Goal: Task Accomplishment & Management: Use online tool/utility

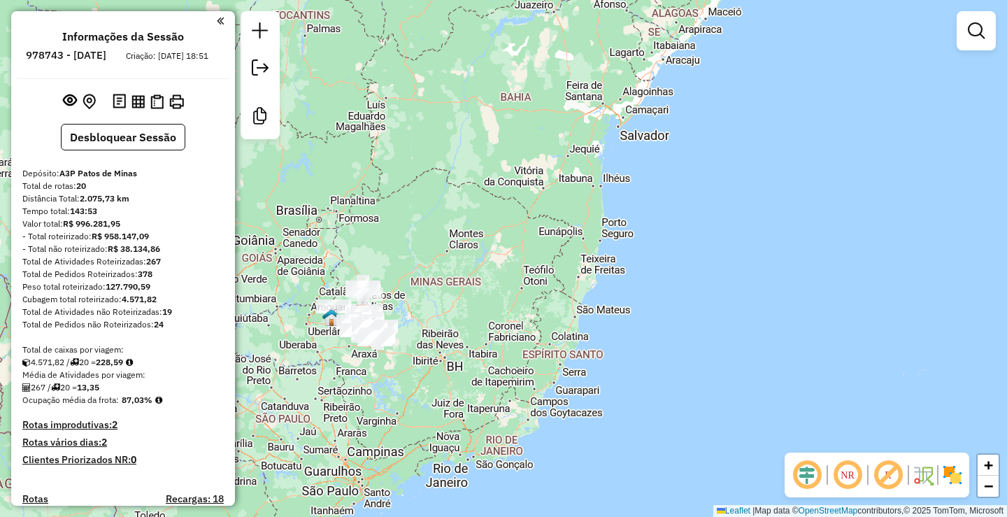
click at [979, 38] on em at bounding box center [976, 30] width 17 height 17
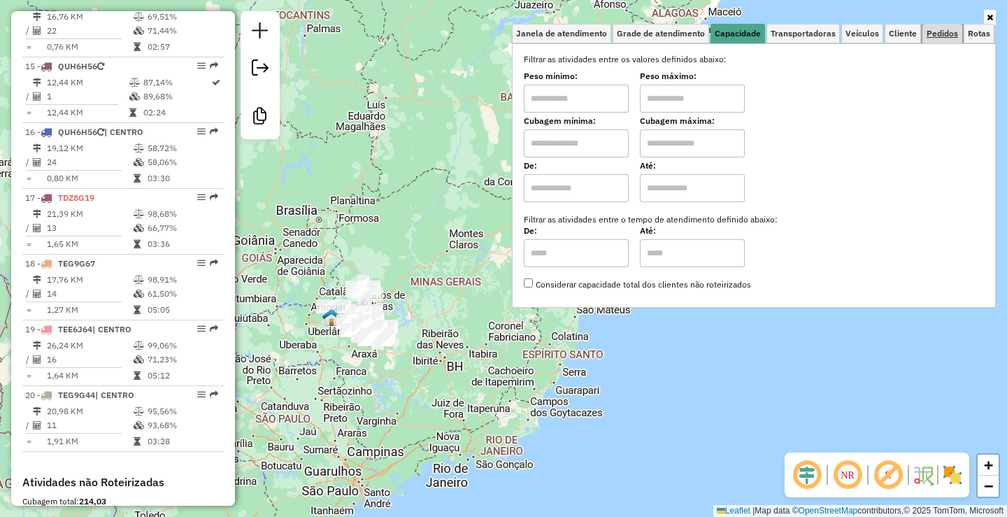
click at [940, 34] on span "Pedidos" at bounding box center [942, 33] width 31 height 8
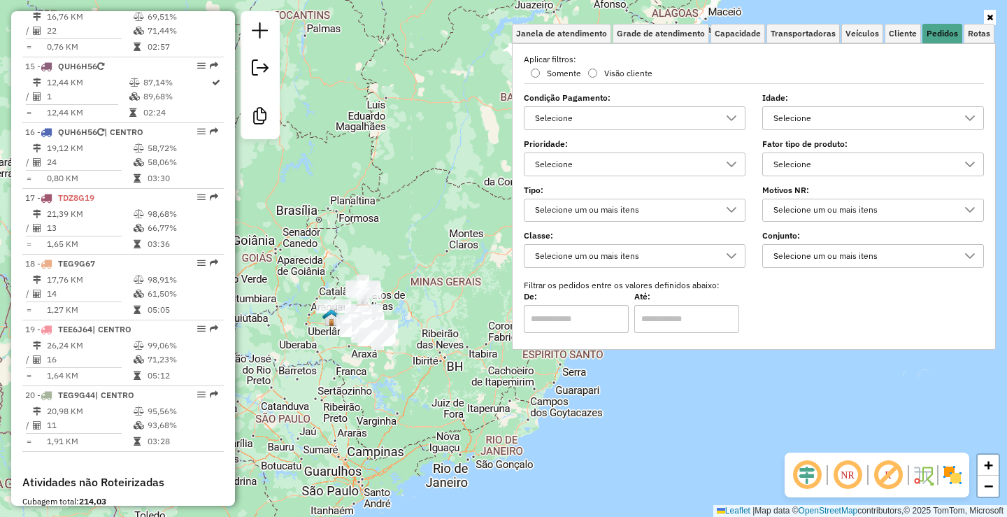
click at [686, 116] on div "Selecione" at bounding box center [624, 118] width 188 height 22
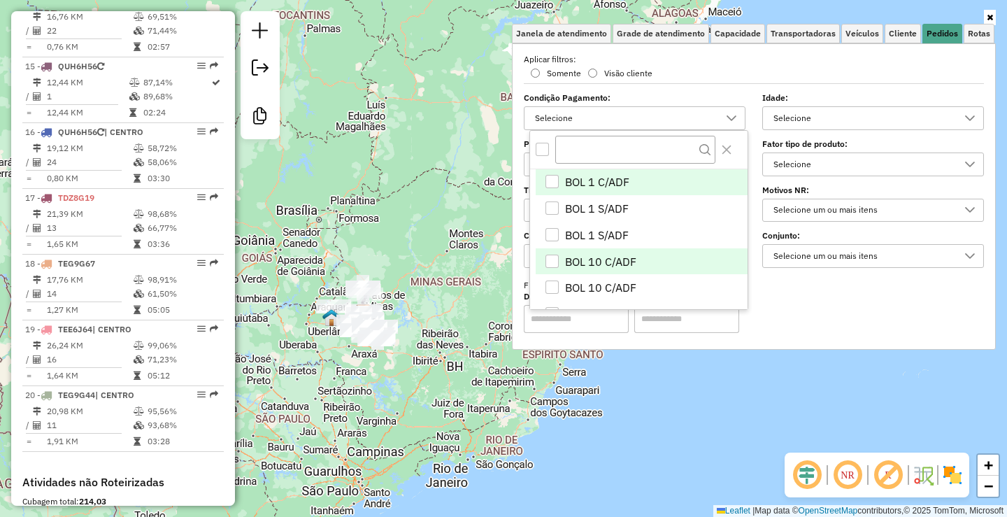
scroll to position [8, 48]
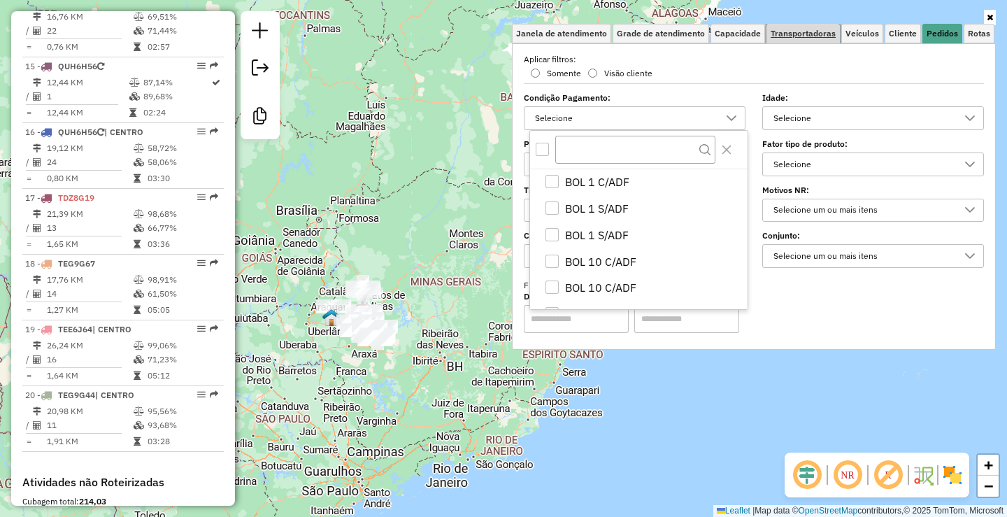
click at [829, 27] on link "Transportadoras" at bounding box center [803, 34] width 73 height 20
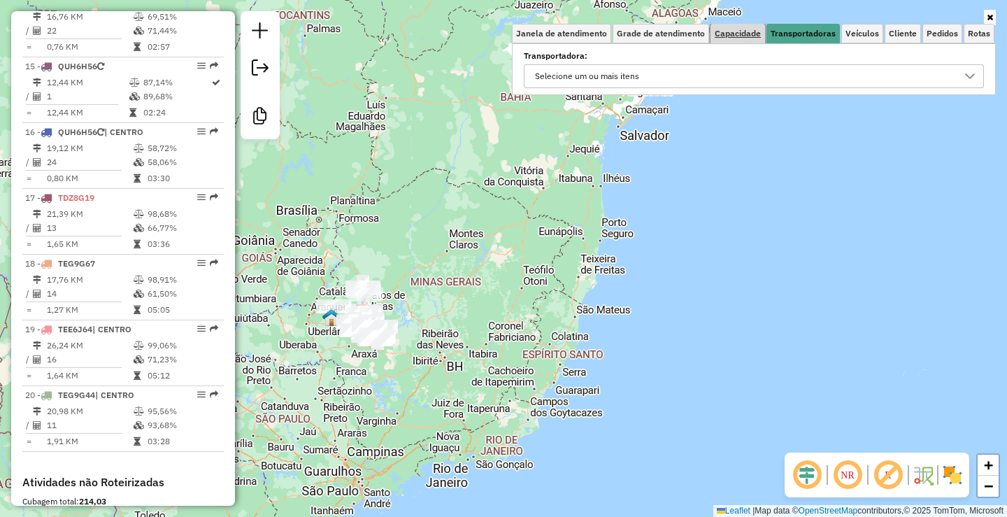
click at [730, 30] on span "Capacidade" at bounding box center [738, 33] width 46 height 8
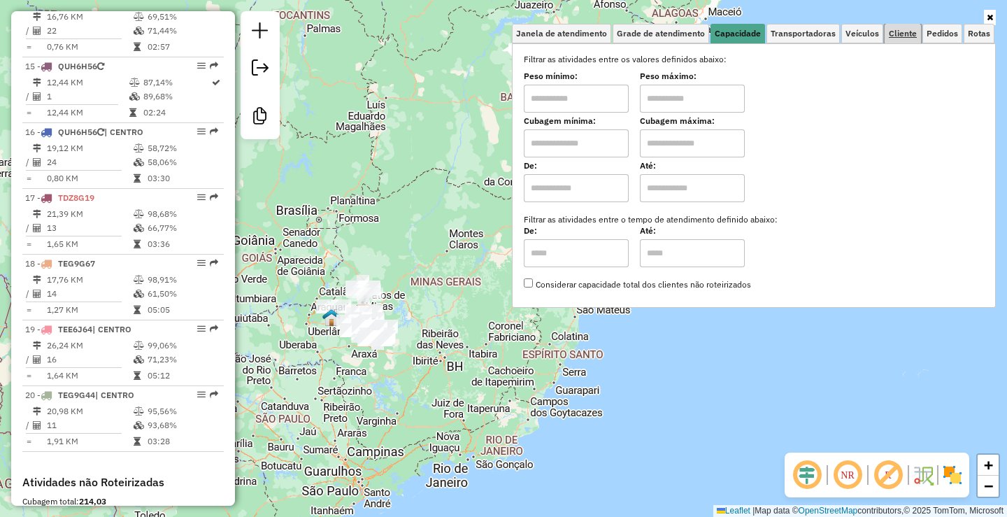
click at [894, 33] on span "Cliente" at bounding box center [903, 33] width 28 height 8
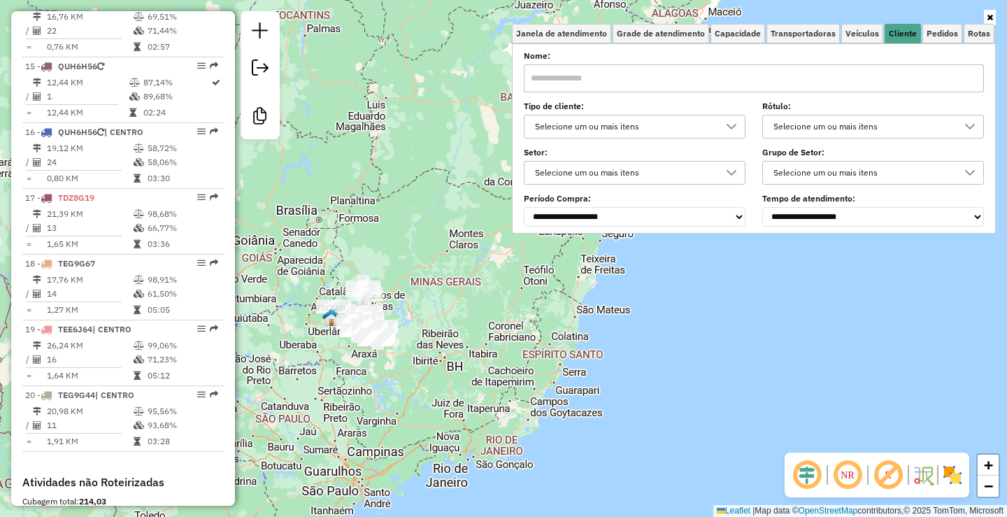
click at [668, 125] on div "Selecione um ou mais itens" at bounding box center [624, 126] width 188 height 22
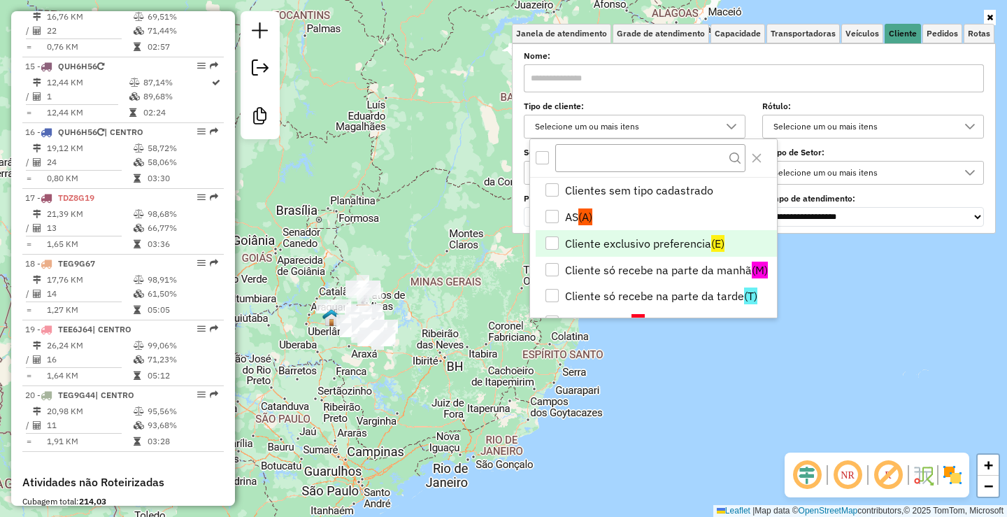
click at [657, 243] on li "Cliente exclusivo preferencia (E)" at bounding box center [656, 243] width 241 height 27
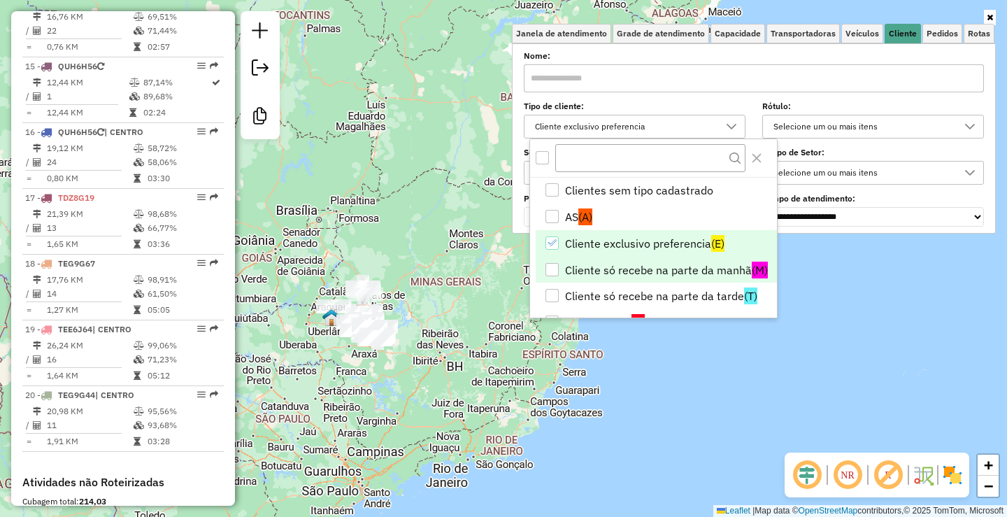
click at [670, 264] on li "Cliente só recebe na parte da manhã (M)" at bounding box center [656, 270] width 241 height 27
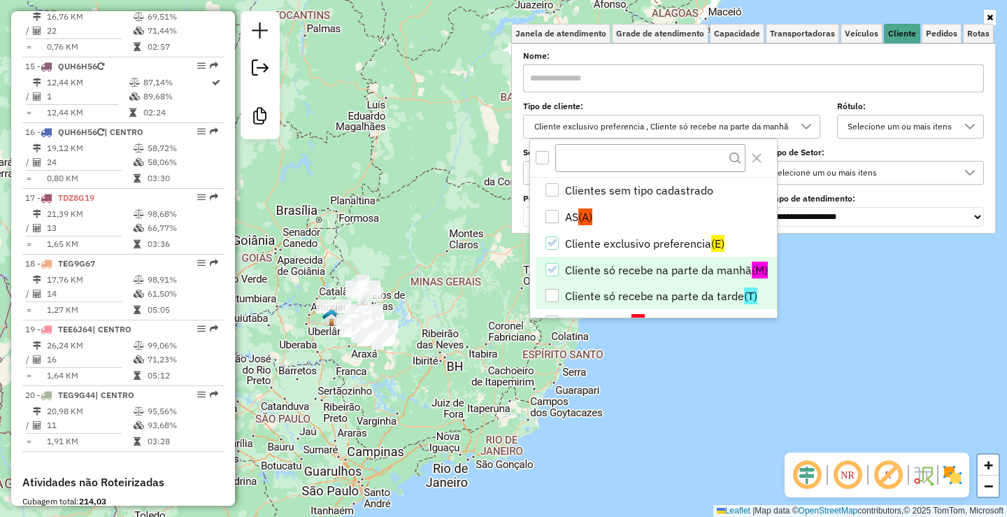
click at [676, 298] on li "Cliente só recebe na parte da tarde (T)" at bounding box center [656, 296] width 241 height 27
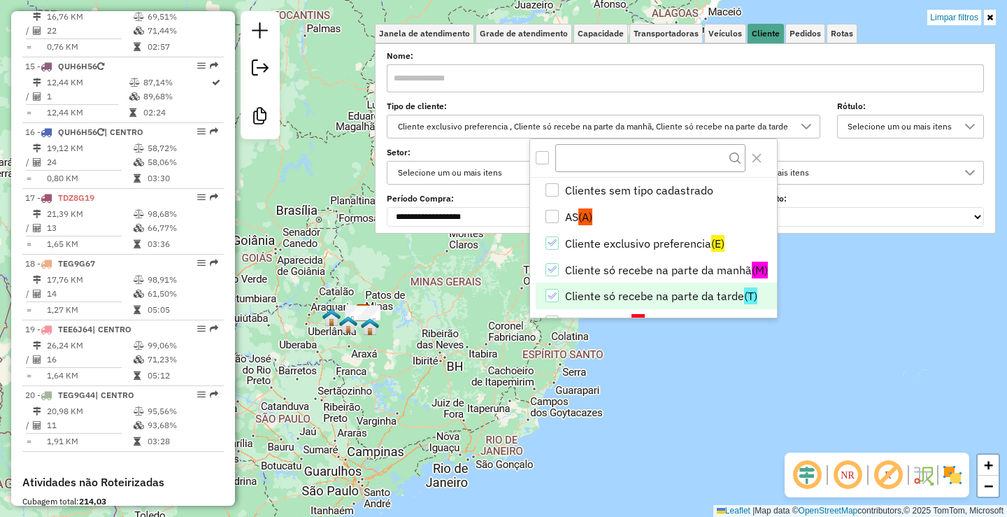
click at [420, 397] on div "Limpar filtros Janela de atendimento Grade de atendimento Capacidade Transporta…" at bounding box center [503, 258] width 1007 height 517
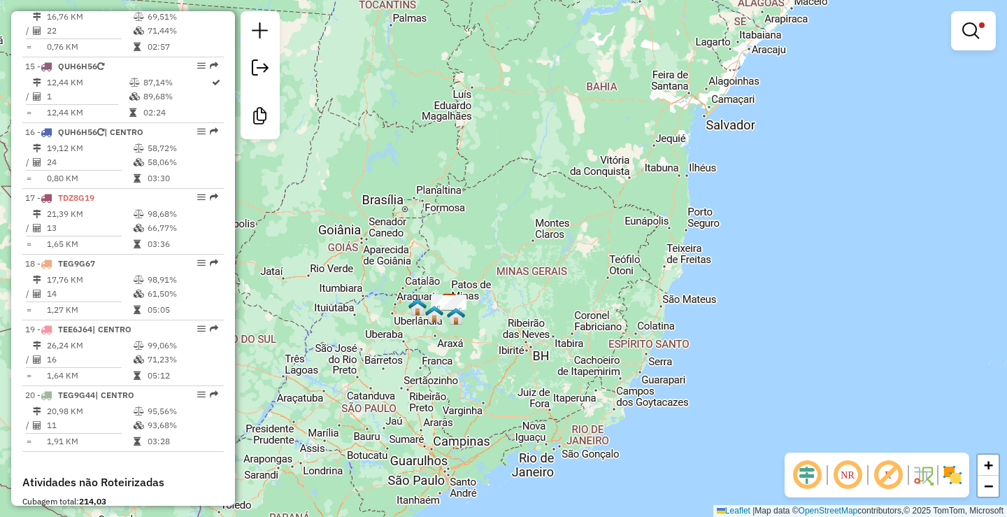
click at [648, 288] on div "Limpar filtros Janela de atendimento Grade de atendimento Capacidade Transporta…" at bounding box center [503, 258] width 1007 height 517
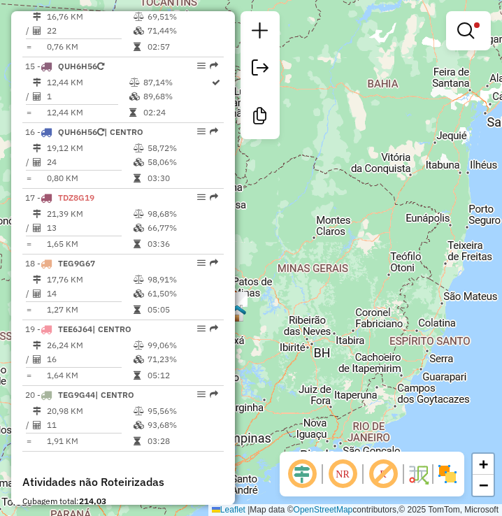
drag, startPoint x: 336, startPoint y: 273, endPoint x: 378, endPoint y: 295, distance: 47.6
click at [408, 274] on div "Limpar filtros Janela de atendimento Grade de atendimento Capacidade Transporta…" at bounding box center [251, 258] width 502 height 516
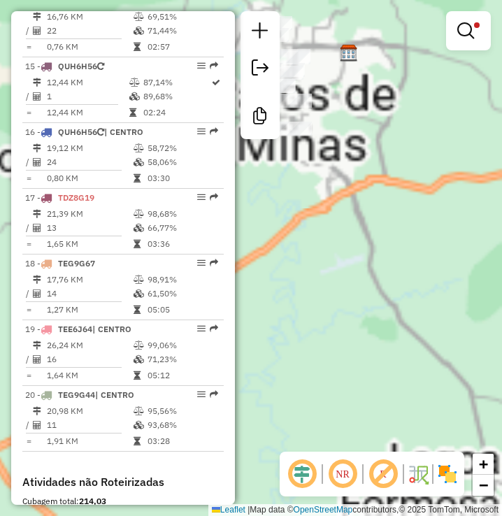
drag, startPoint x: 327, startPoint y: 207, endPoint x: 359, endPoint y: 318, distance: 115.8
click at [359, 318] on div "Limpar filtros Janela de atendimento Grade de atendimento Capacidade Transporta…" at bounding box center [251, 258] width 502 height 516
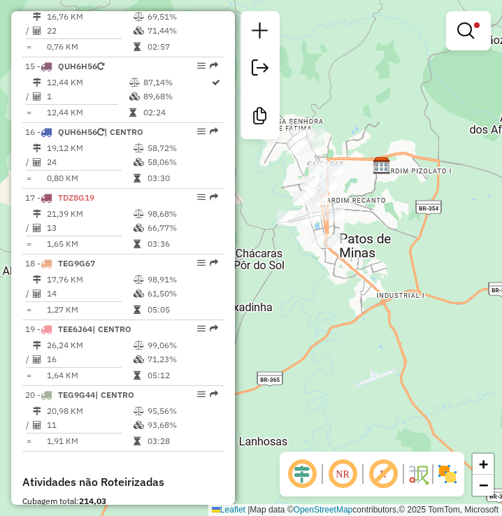
drag, startPoint x: 329, startPoint y: 352, endPoint x: 346, endPoint y: 388, distance: 40.1
click at [339, 373] on div "Limpar filtros Janela de atendimento Grade de atendimento Capacidade Transporta…" at bounding box center [251, 258] width 502 height 516
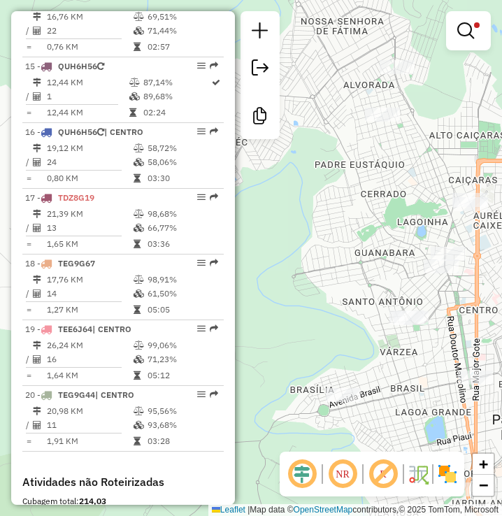
drag, startPoint x: 320, startPoint y: 204, endPoint x: 413, endPoint y: 218, distance: 94.1
click at [363, 211] on div "Limpar filtros Janela de atendimento Grade de atendimento Capacidade Transporta…" at bounding box center [251, 258] width 502 height 516
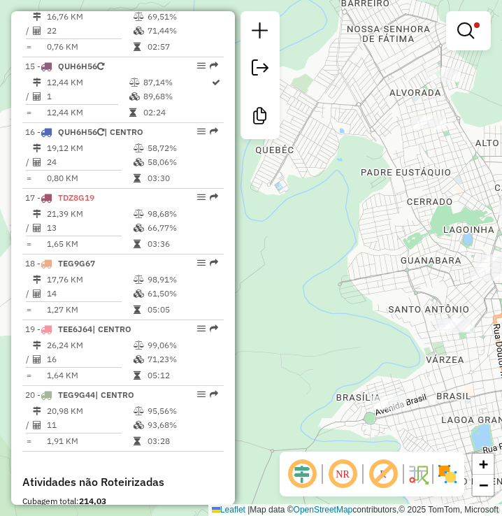
drag, startPoint x: 424, startPoint y: 211, endPoint x: 375, endPoint y: 207, distance: 49.1
click at [377, 207] on div "Rota 18 - Placa TEG9G67 3654 - SUP SANTO ANTONIO Limpar filtros Janela de atend…" at bounding box center [251, 258] width 502 height 516
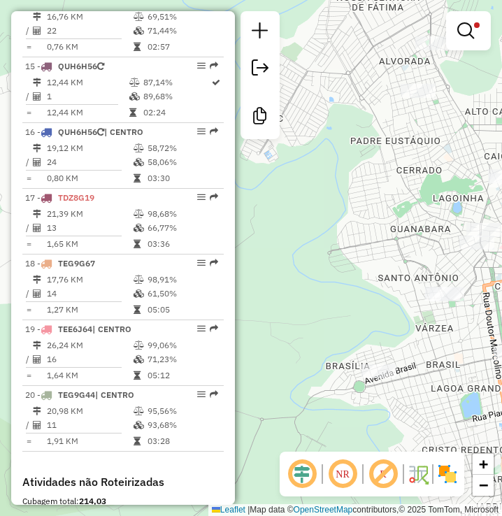
drag, startPoint x: 412, startPoint y: 306, endPoint x: 465, endPoint y: 264, distance: 67.7
click at [455, 274] on div "Limpar filtros Janela de atendimento Grade de atendimento Capacidade Transporta…" at bounding box center [251, 258] width 502 height 516
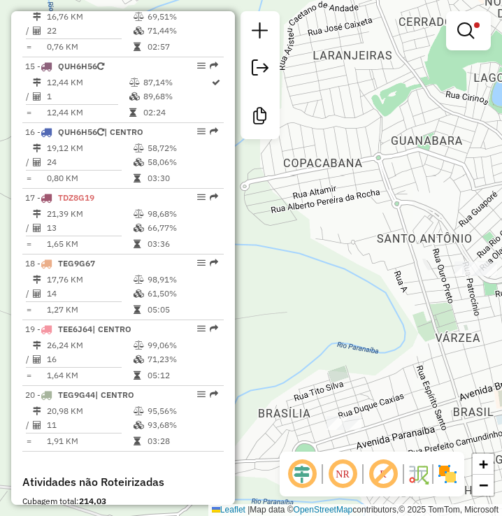
click at [425, 294] on div "Limpar filtros Janela de atendimento Grade de atendimento Capacidade Transporta…" at bounding box center [251, 258] width 502 height 516
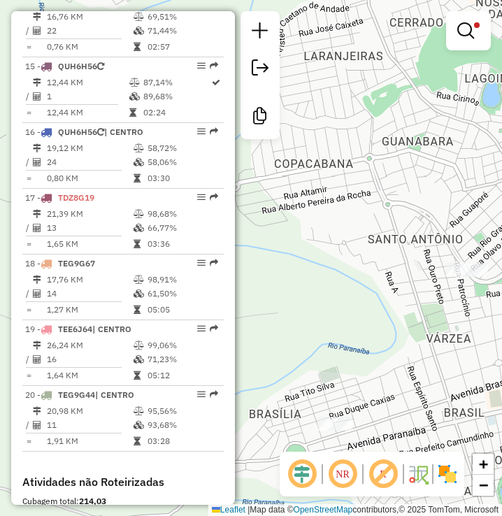
drag, startPoint x: 388, startPoint y: 323, endPoint x: 377, endPoint y: 190, distance: 133.4
click at [374, 190] on div "Rota 19 - Placa TEE6J64 11508 - DECK 34 Limpar filtros Janela de atendimento Gr…" at bounding box center [251, 258] width 502 height 516
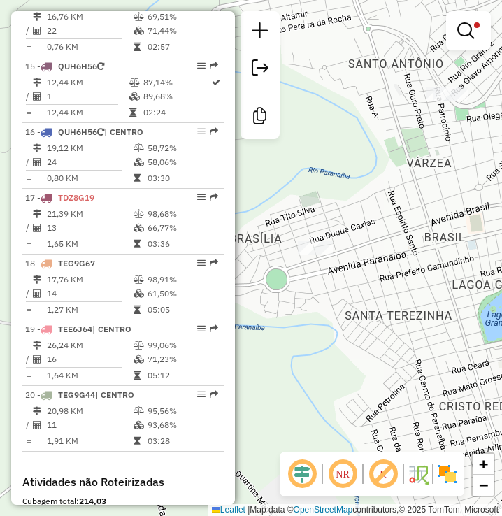
click at [448, 303] on div "Limpar filtros Janela de atendimento Grade de atendimento Capacidade Transporta…" at bounding box center [251, 258] width 502 height 516
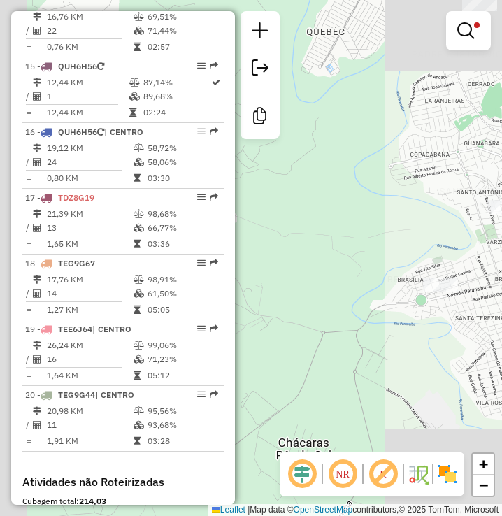
click at [374, 313] on div "Limpar filtros Janela de atendimento Grade de atendimento Capacidade Transporta…" at bounding box center [251, 258] width 502 height 516
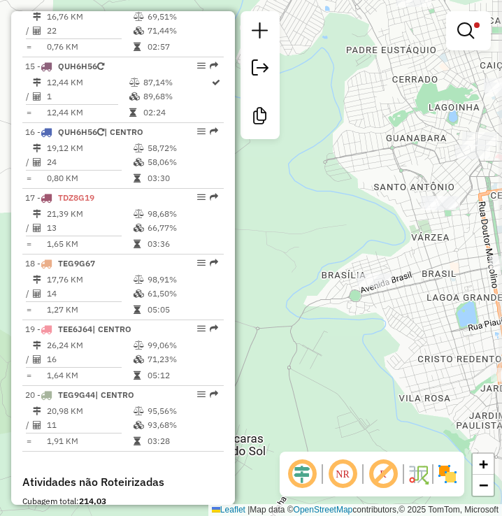
click at [377, 326] on div "Limpar filtros Janela de atendimento Grade de atendimento Capacidade Transporta…" at bounding box center [251, 258] width 502 height 516
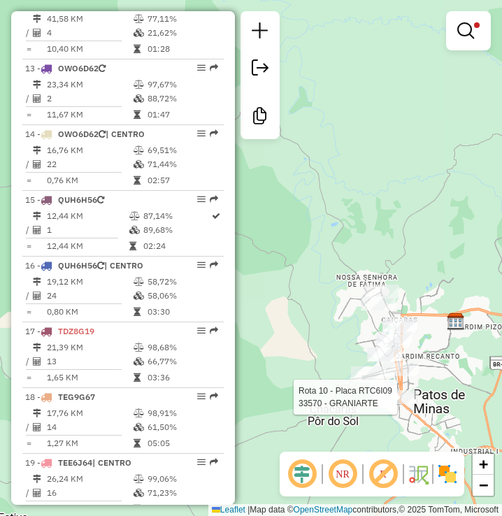
select select "**********"
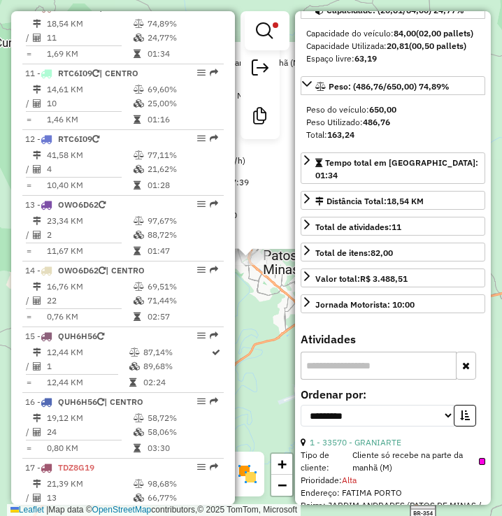
scroll to position [210, 0]
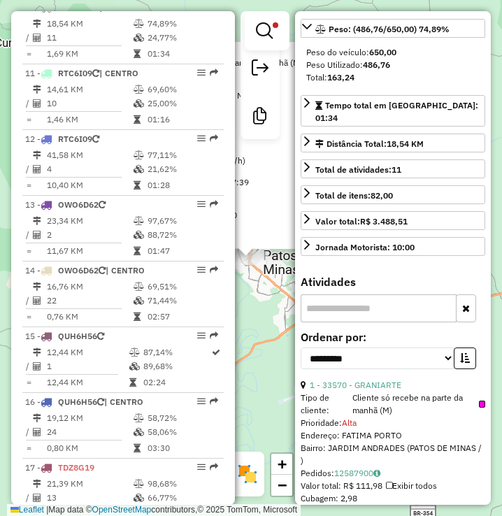
click at [274, 392] on div "33570 - GRANIARTE Tipo de cliente: Cliente só recebe na parte da manhã (M) Prio…" at bounding box center [251, 258] width 502 height 516
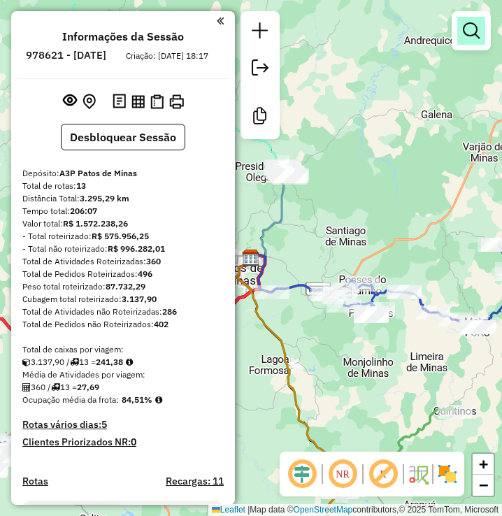
click at [468, 22] on em at bounding box center [471, 30] width 17 height 17
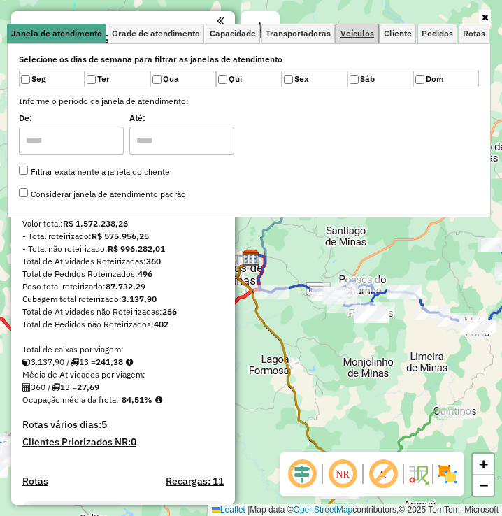
click at [344, 36] on span "Veículos" at bounding box center [358, 33] width 34 height 8
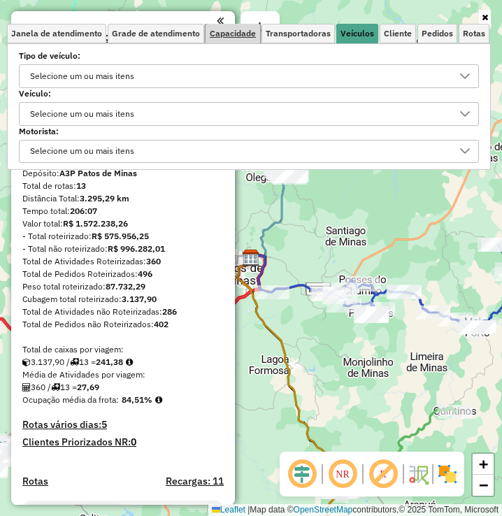
click at [252, 40] on link "Capacidade" at bounding box center [233, 34] width 55 height 20
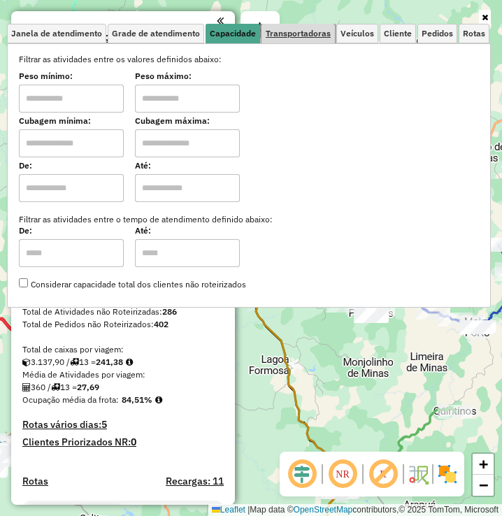
click at [317, 43] on link "Transportadoras" at bounding box center [298, 34] width 73 height 20
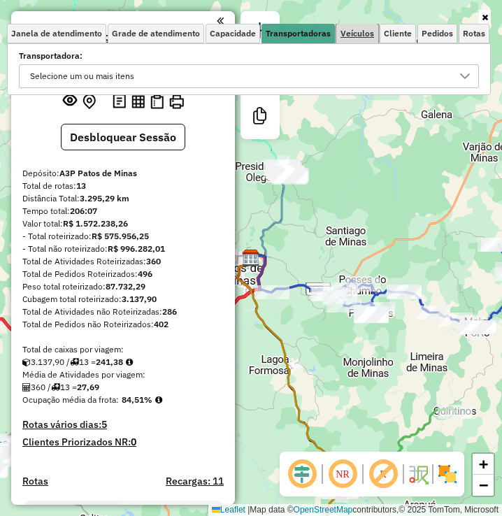
click at [373, 37] on span "Veículos" at bounding box center [358, 33] width 34 height 8
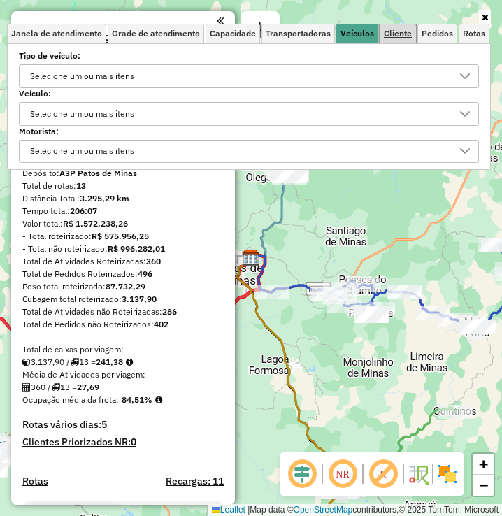
click at [406, 32] on span "Cliente" at bounding box center [398, 33] width 28 height 8
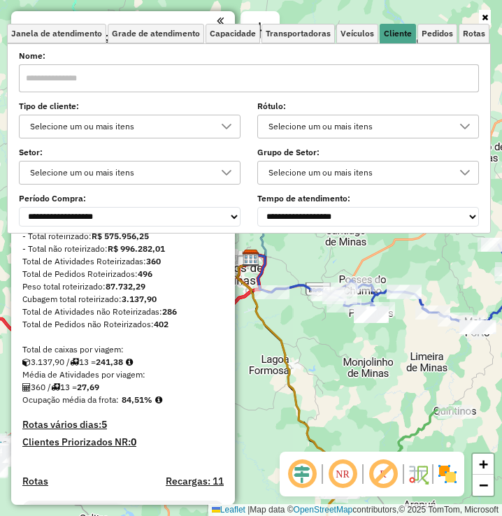
click at [246, 116] on div "Tipo de cliente: Selecione um ou mais itens Rótulo: Selecione um ou mais itens" at bounding box center [249, 121] width 460 height 35
click at [240, 122] on div at bounding box center [226, 126] width 27 height 22
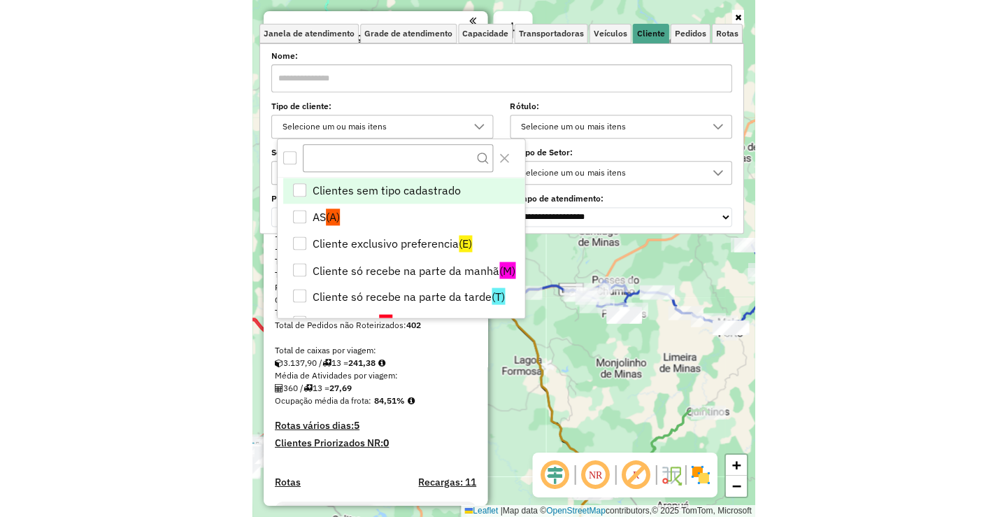
scroll to position [8, 48]
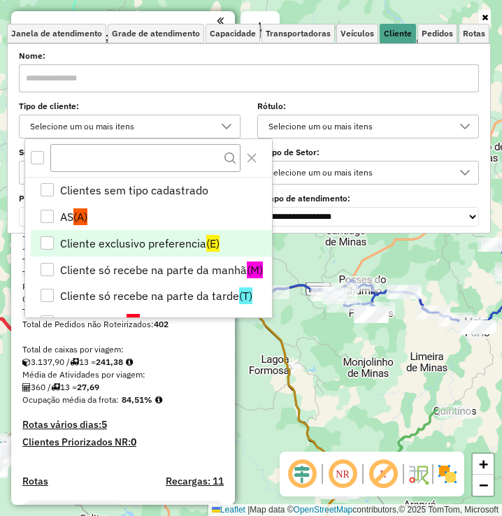
click at [202, 247] on li "Cliente exclusivo preferencia (E)" at bounding box center [151, 243] width 241 height 27
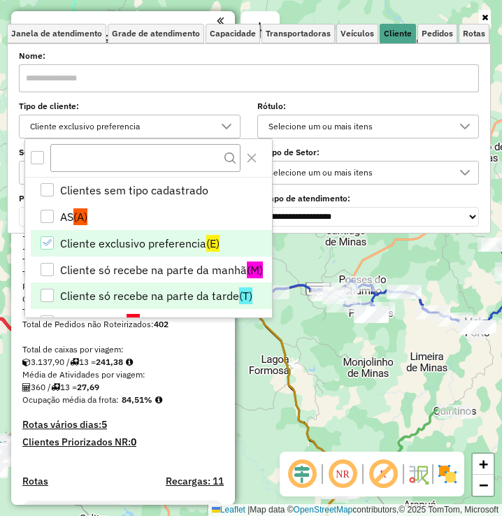
drag, startPoint x: 215, startPoint y: 266, endPoint x: 218, endPoint y: 288, distance: 22.0
click at [217, 267] on li "Cliente só recebe na parte da manhã (M)" at bounding box center [151, 270] width 241 height 27
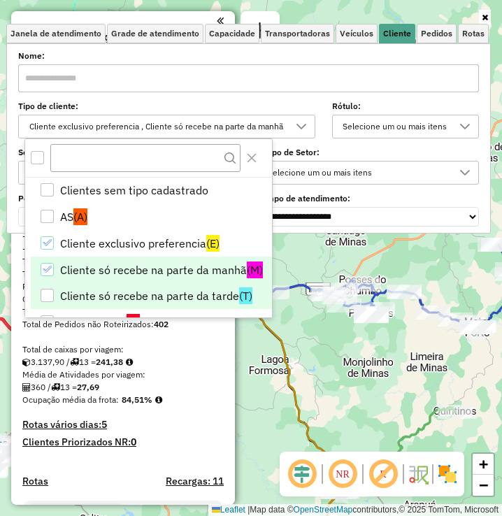
drag, startPoint x: 222, startPoint y: 303, endPoint x: 234, endPoint y: 298, distance: 12.9
click at [222, 302] on li "Cliente só recebe na parte da tarde (T)" at bounding box center [151, 296] width 241 height 27
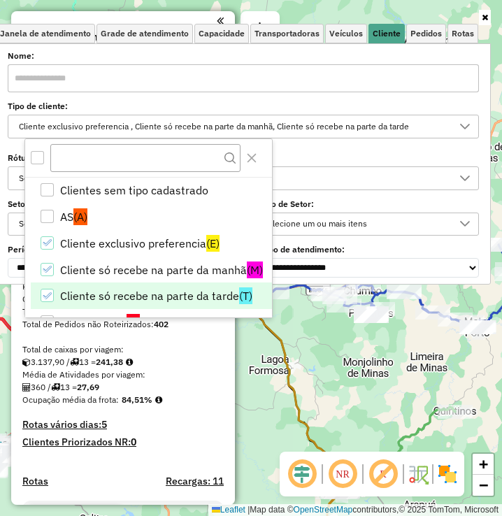
click at [367, 364] on div "Janela de atendimento Grade de atendimento Capacidade Transportadoras Veículos …" at bounding box center [251, 258] width 502 height 516
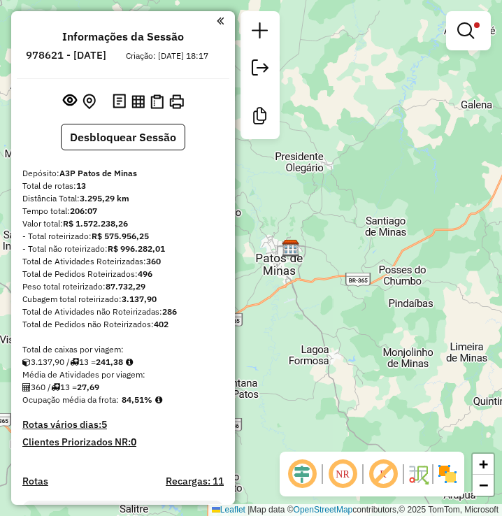
drag, startPoint x: 376, startPoint y: 348, endPoint x: 489, endPoint y: 313, distance: 118.6
click at [449, 325] on div "Limpar filtros Janela de atendimento Grade de atendimento Capacidade Transporta…" at bounding box center [251, 258] width 502 height 516
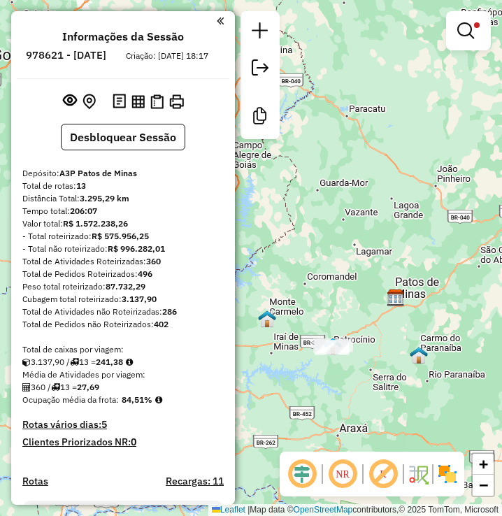
drag, startPoint x: 367, startPoint y: 348, endPoint x: 406, endPoint y: 327, distance: 45.4
click at [396, 337] on div "Limpar filtros Janela de atendimento Grade de atendimento Capacidade Transporta…" at bounding box center [251, 258] width 502 height 516
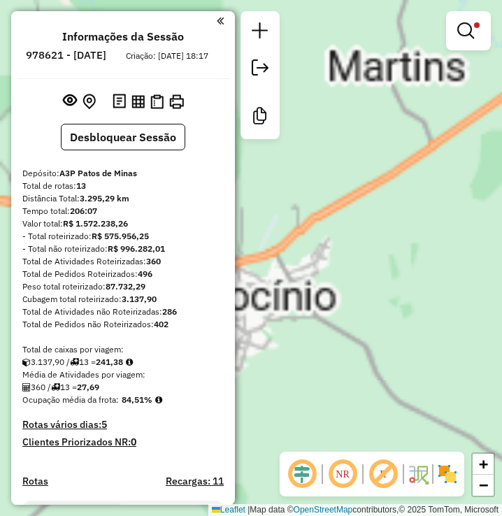
drag, startPoint x: 339, startPoint y: 369, endPoint x: 444, endPoint y: 383, distance: 106.6
click at [430, 383] on div "Limpar filtros Janela de atendimento Grade de atendimento Capacidade Transporta…" at bounding box center [251, 258] width 502 height 516
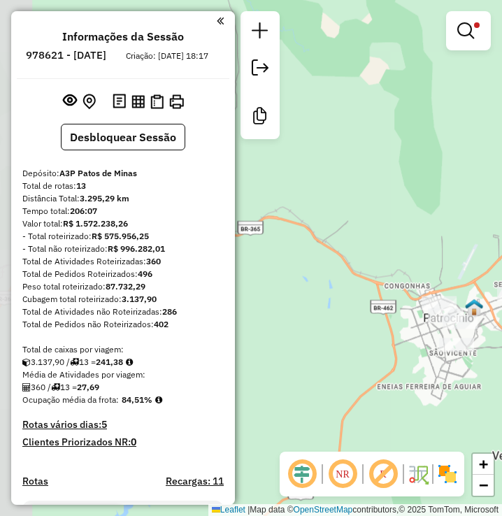
drag, startPoint x: 390, startPoint y: 353, endPoint x: 336, endPoint y: 348, distance: 54.8
click at [336, 348] on div "Limpar filtros Janela de atendimento Grade de atendimento Capacidade Transporta…" at bounding box center [251, 258] width 502 height 516
